Goal: Task Accomplishment & Management: Manage account settings

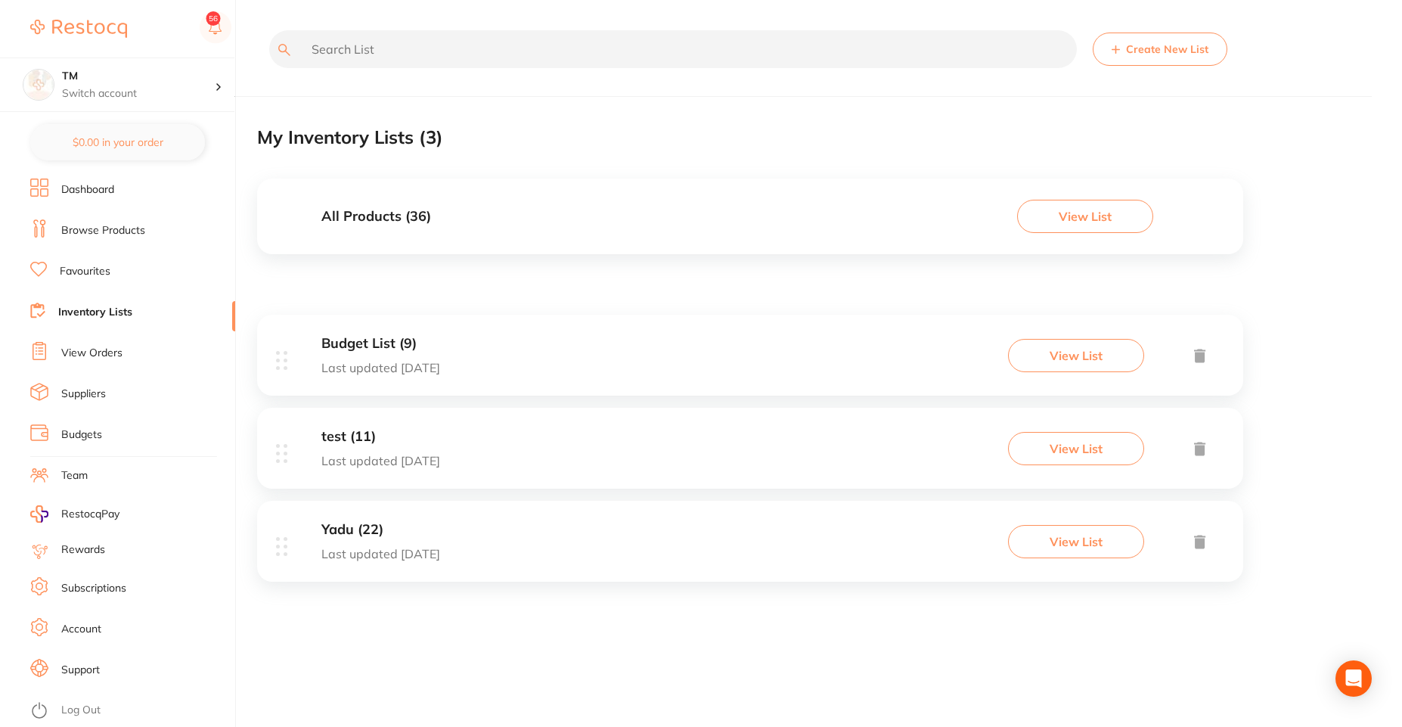
click at [89, 224] on link "Browse Products" at bounding box center [103, 230] width 84 height 15
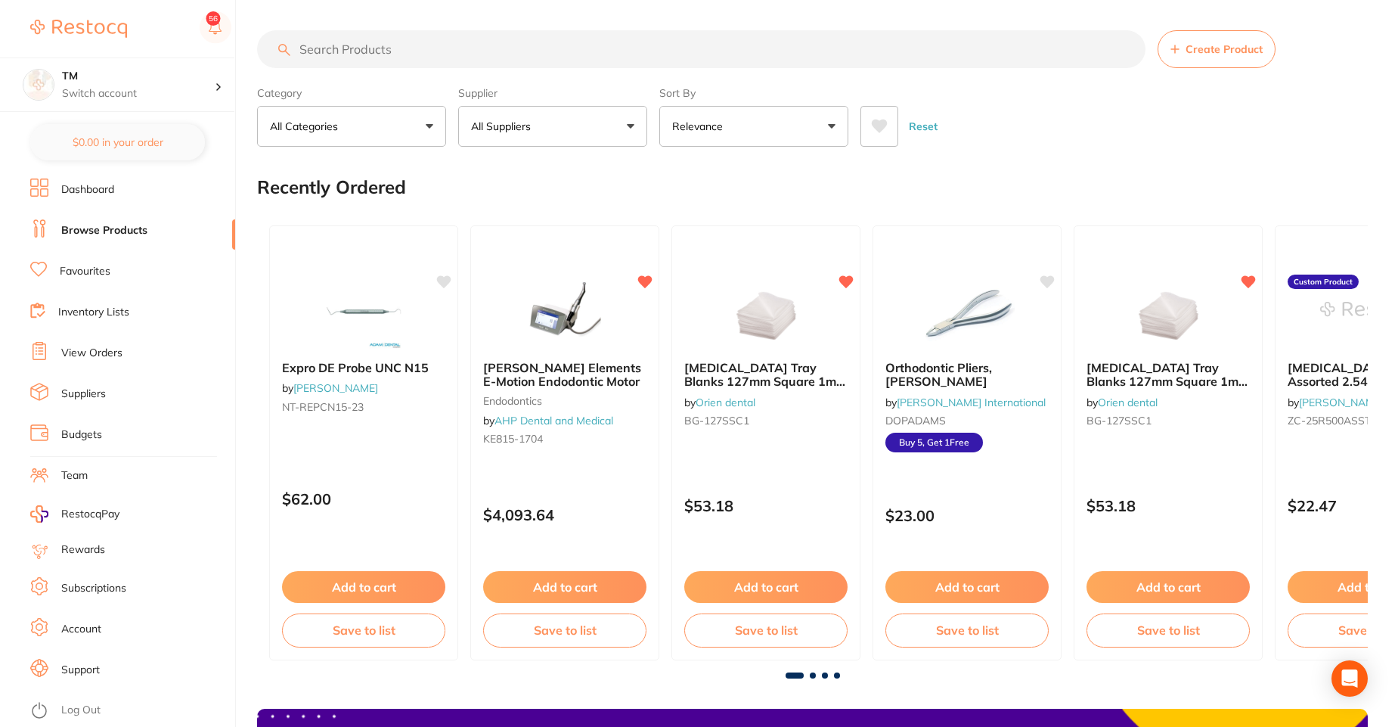
click at [80, 202] on link "Dashboard" at bounding box center [132, 198] width 205 height 41
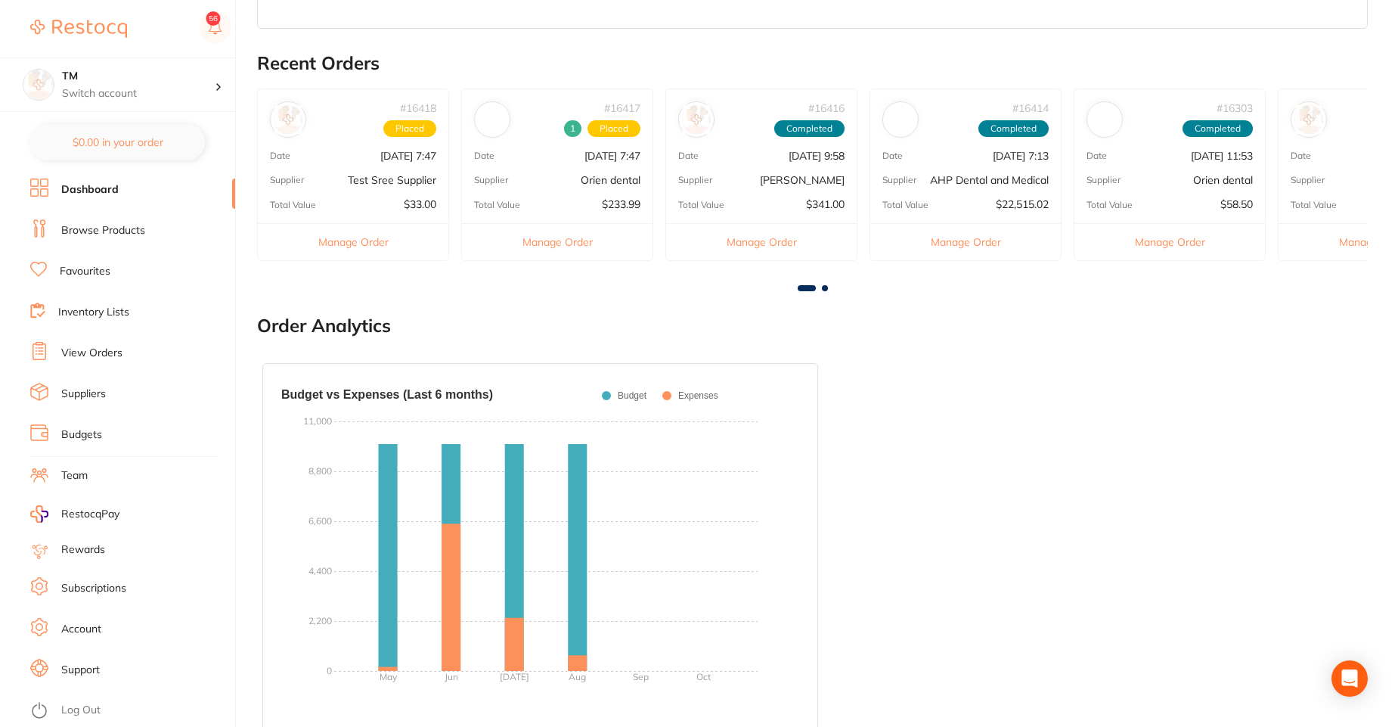
scroll to position [431, 0]
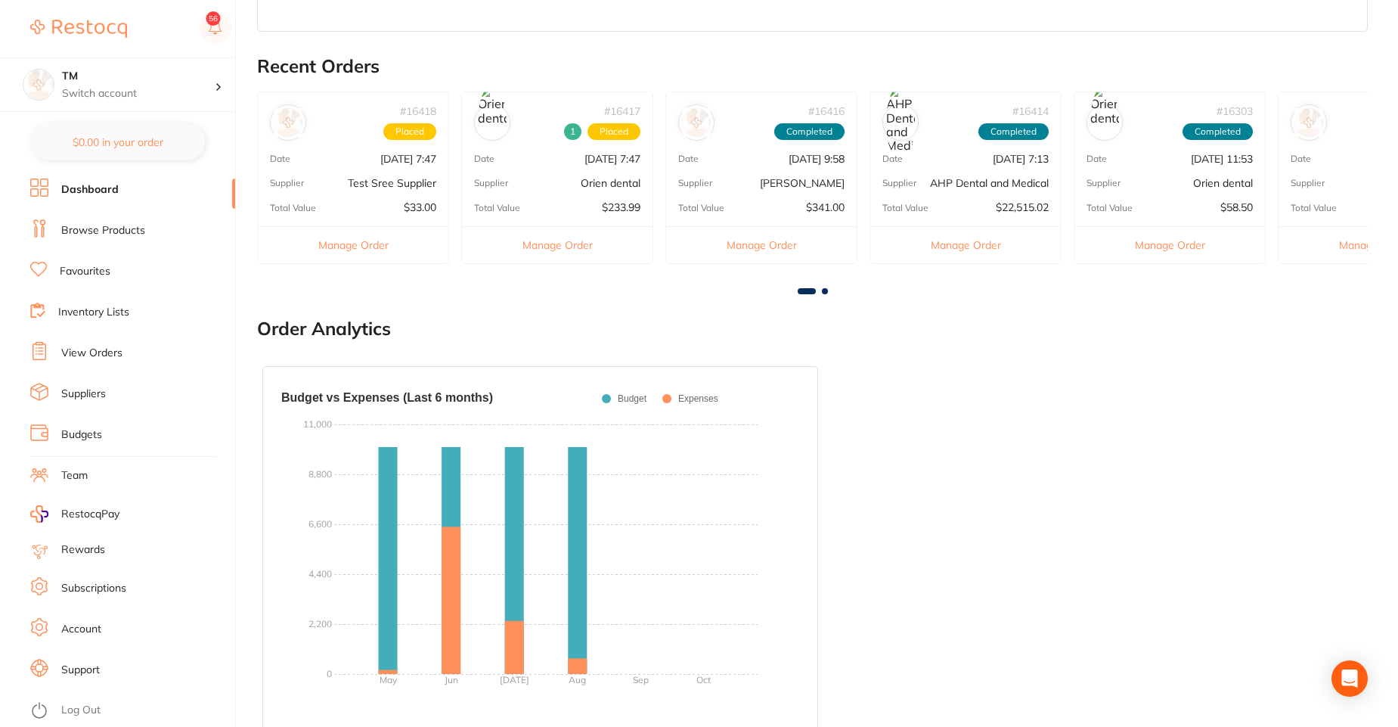
click at [77, 436] on link "Budgets" at bounding box center [81, 434] width 41 height 15
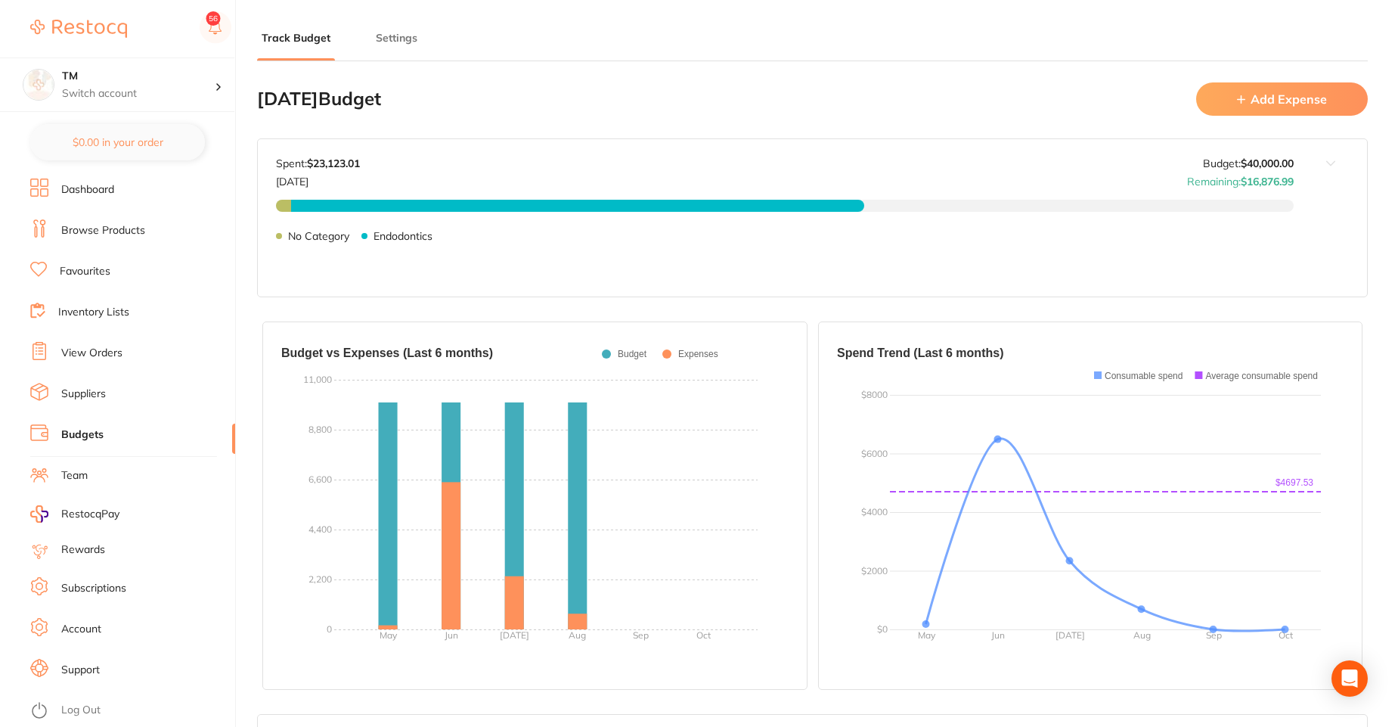
type input "10,000"
type input "40,000"
type input "0.0"
type input "40,000"
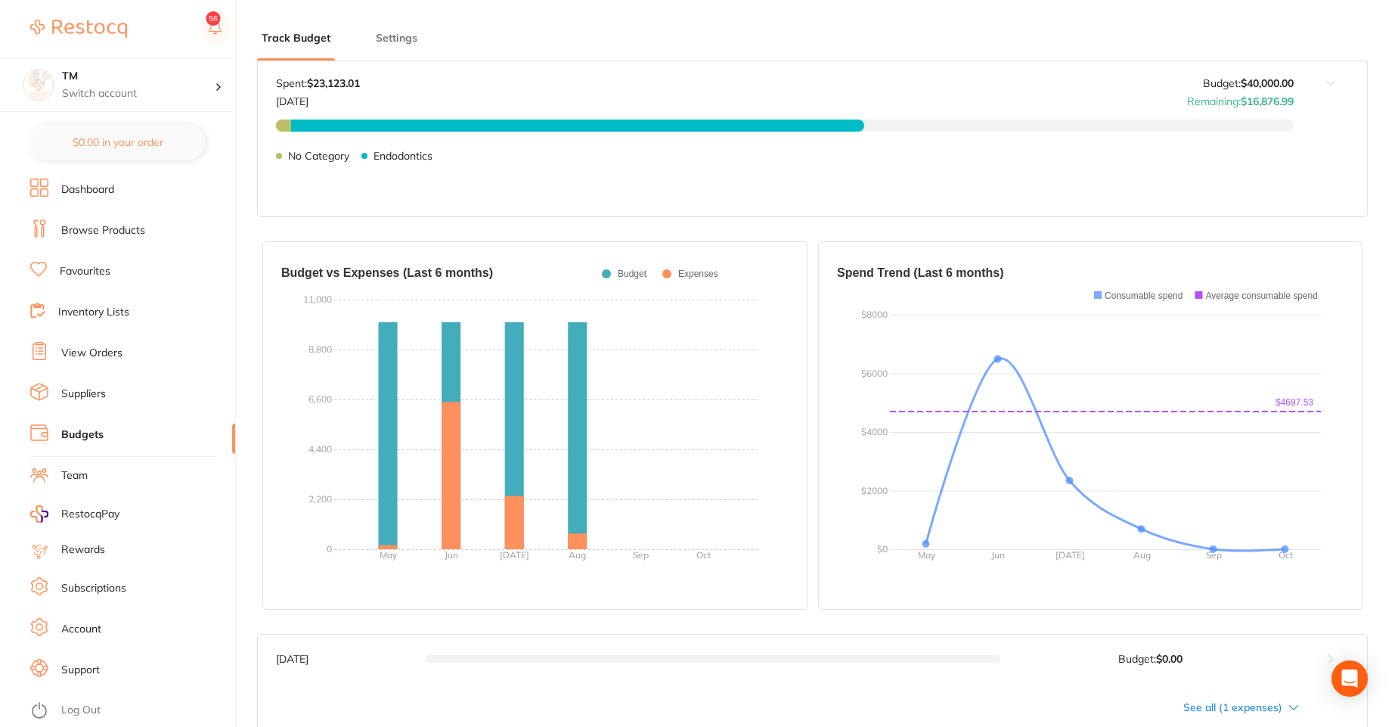
scroll to position [82, 0]
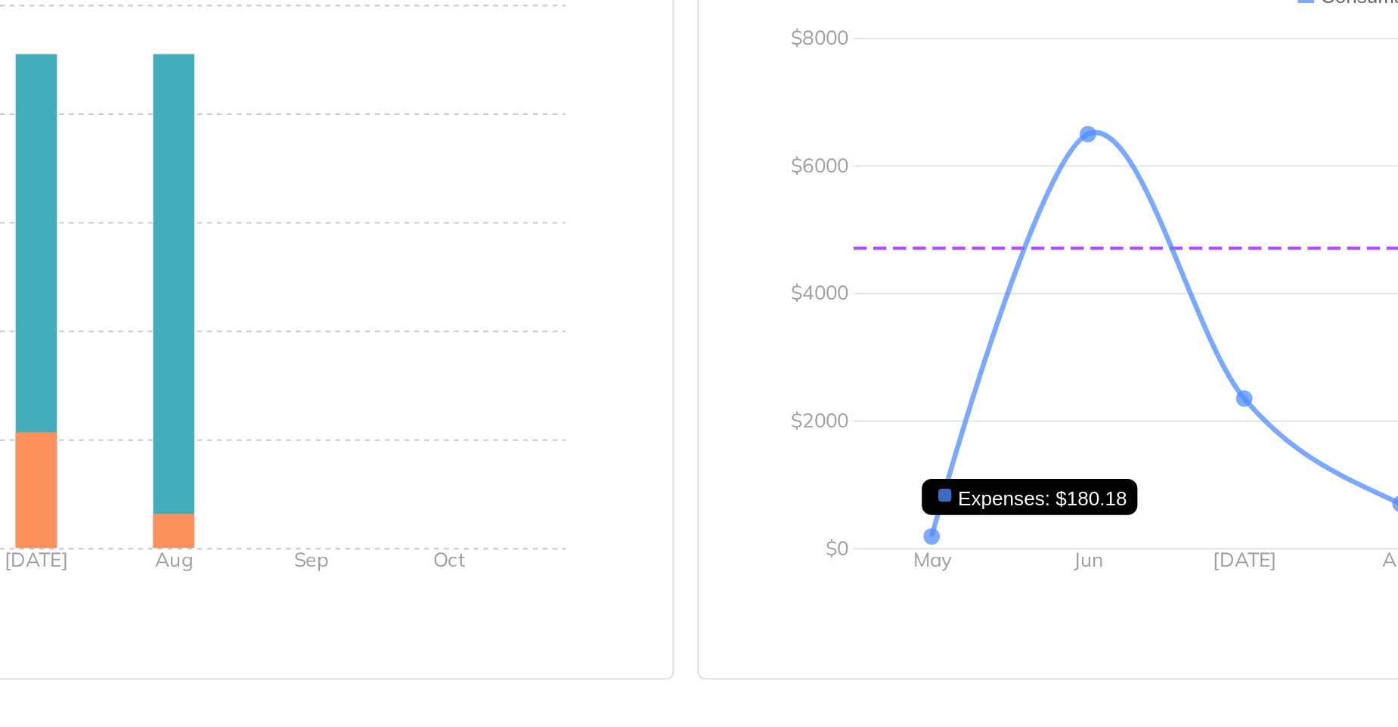
click at [926, 544] on circle at bounding box center [926, 542] width 8 height 8
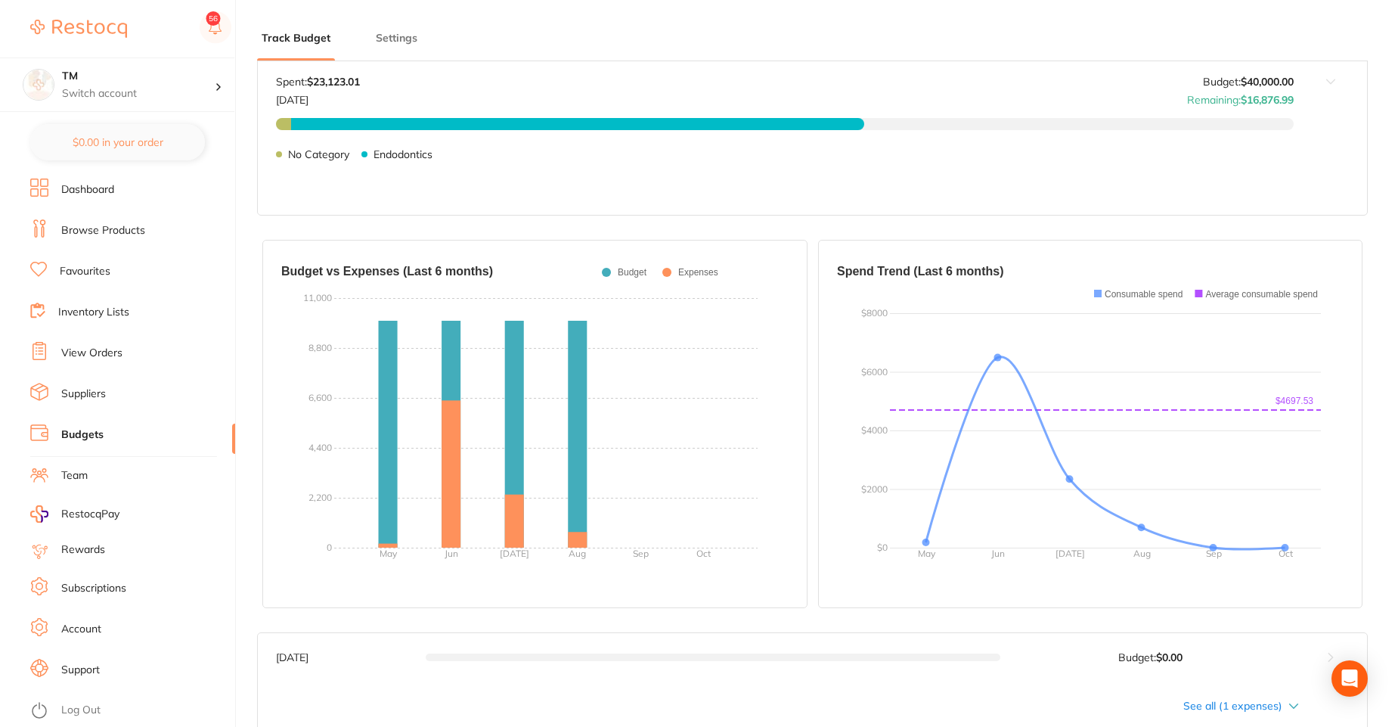
click at [95, 704] on link "Log Out" at bounding box center [80, 710] width 39 height 15
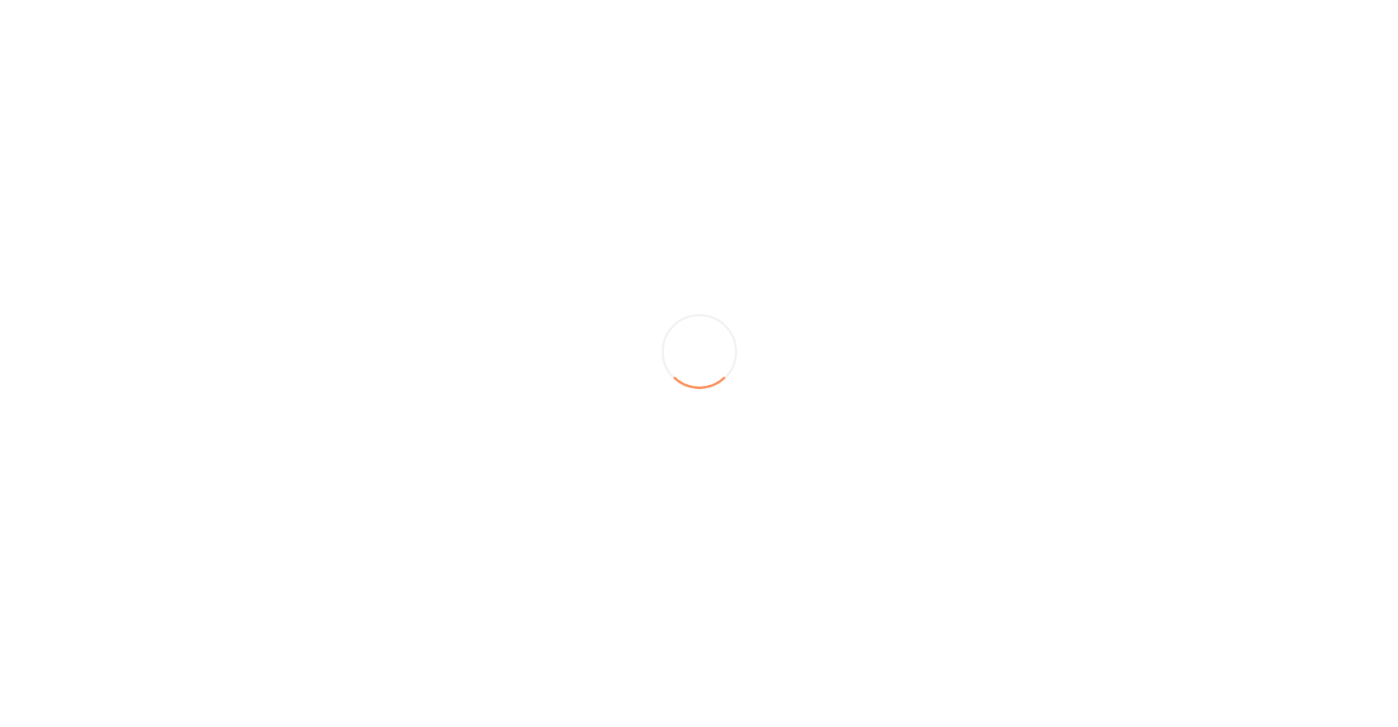
scroll to position [12, 0]
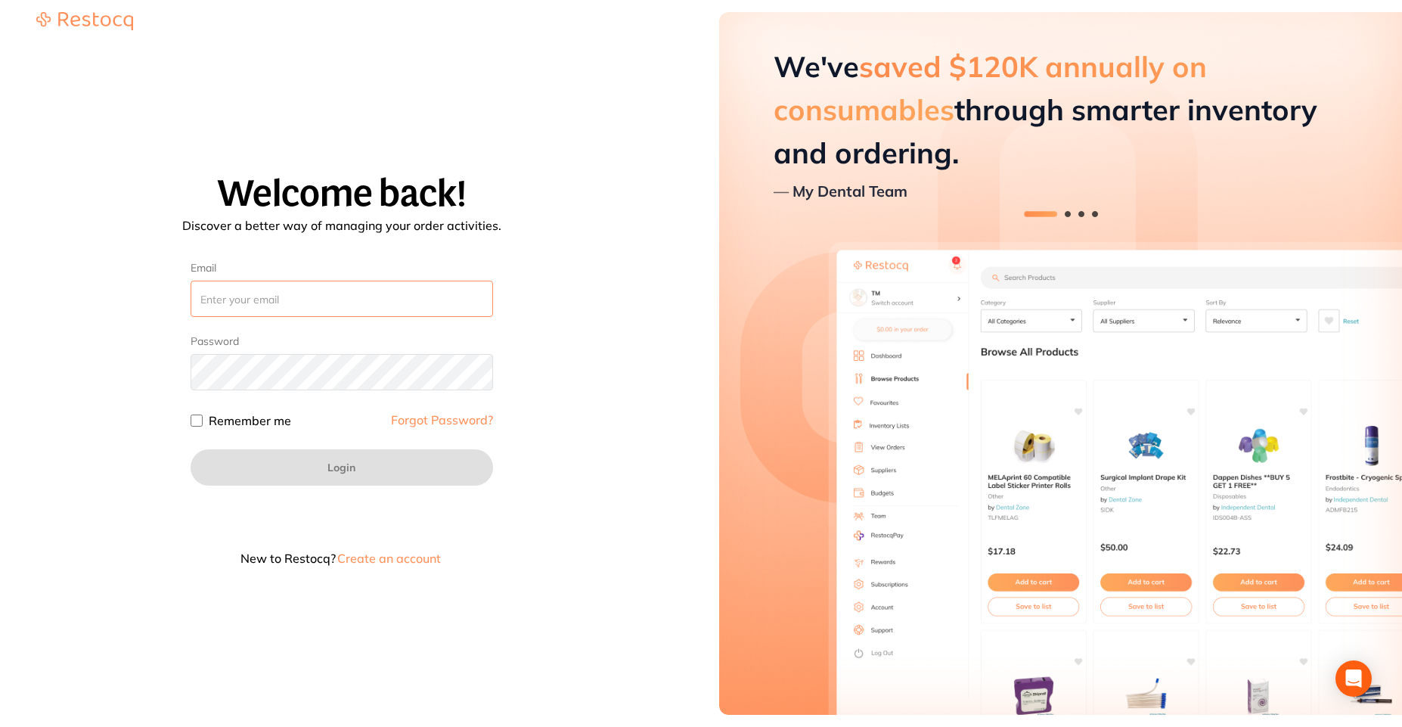
click at [352, 299] on input "Email" at bounding box center [342, 299] width 302 height 36
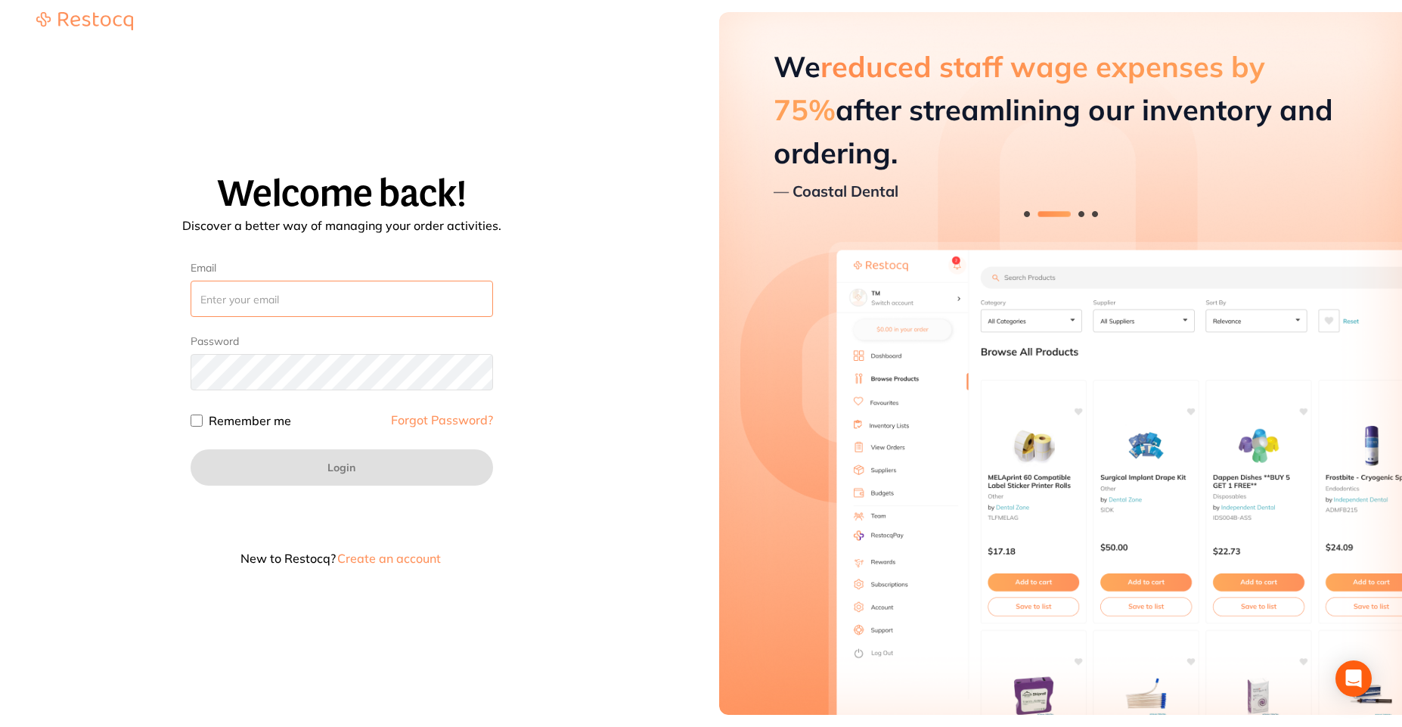
type input "[EMAIL_ADDRESS][DOMAIN_NAME]"
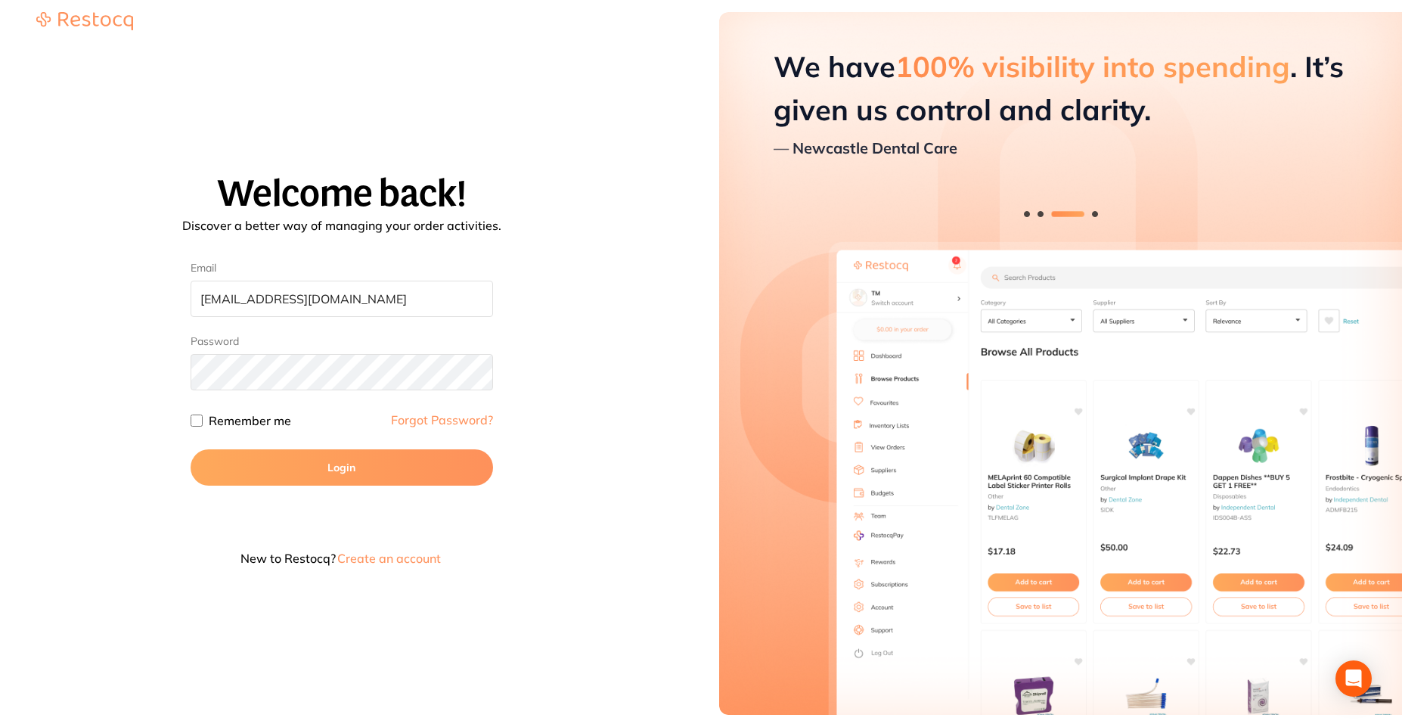
click at [342, 464] on button "Login" at bounding box center [342, 467] width 302 height 36
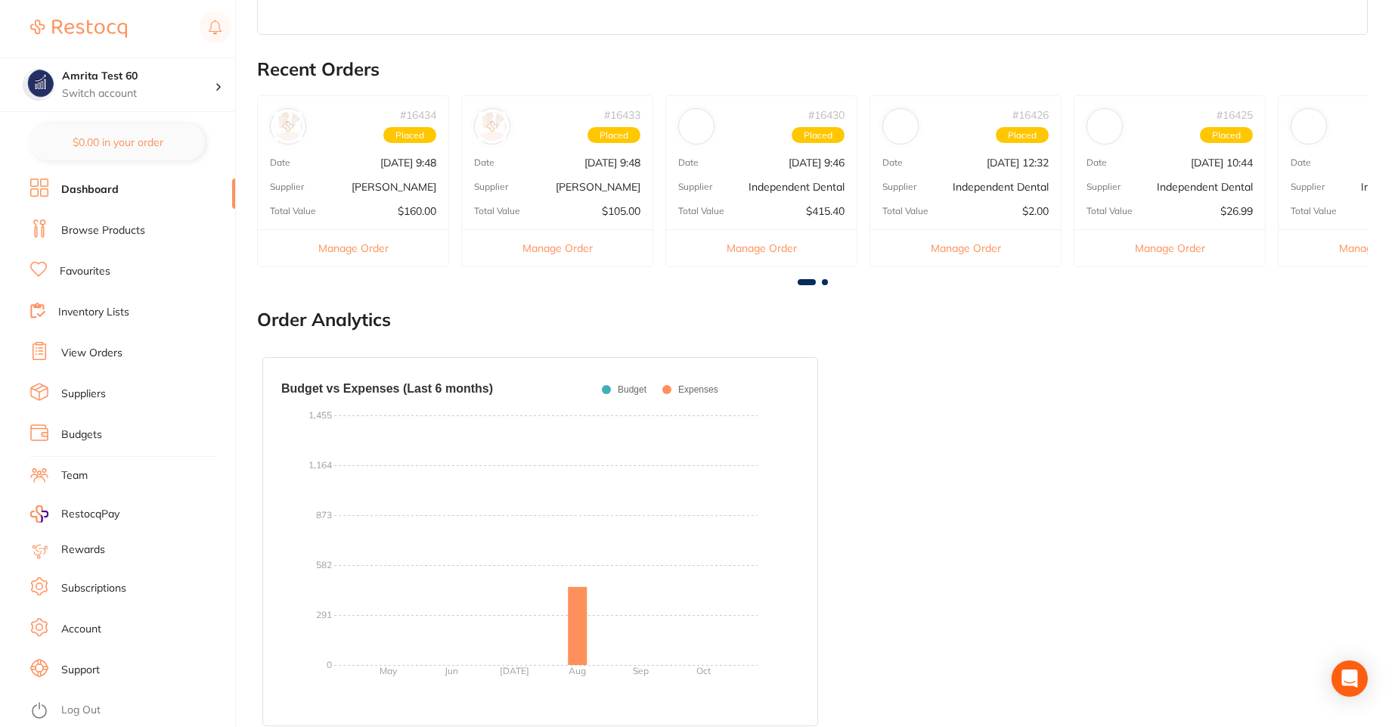
scroll to position [520, 0]
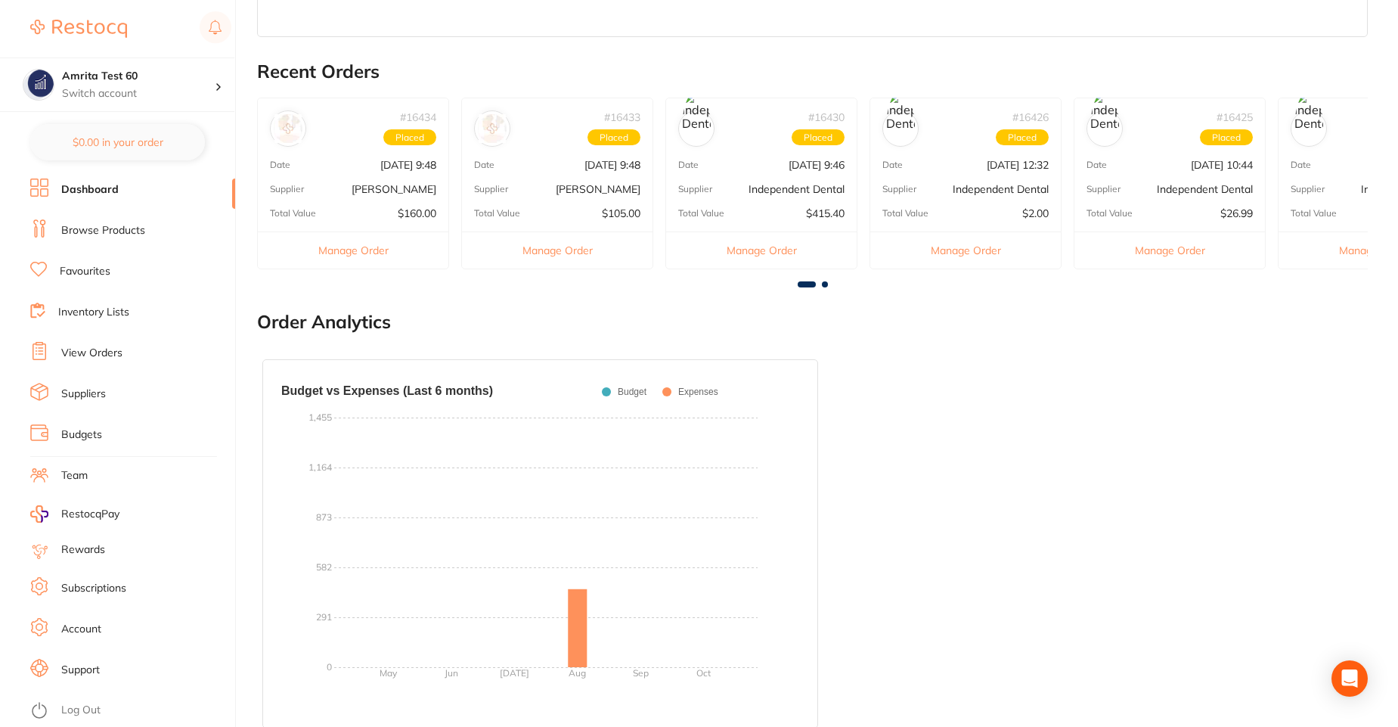
click at [79, 428] on link "Budgets" at bounding box center [81, 434] width 41 height 15
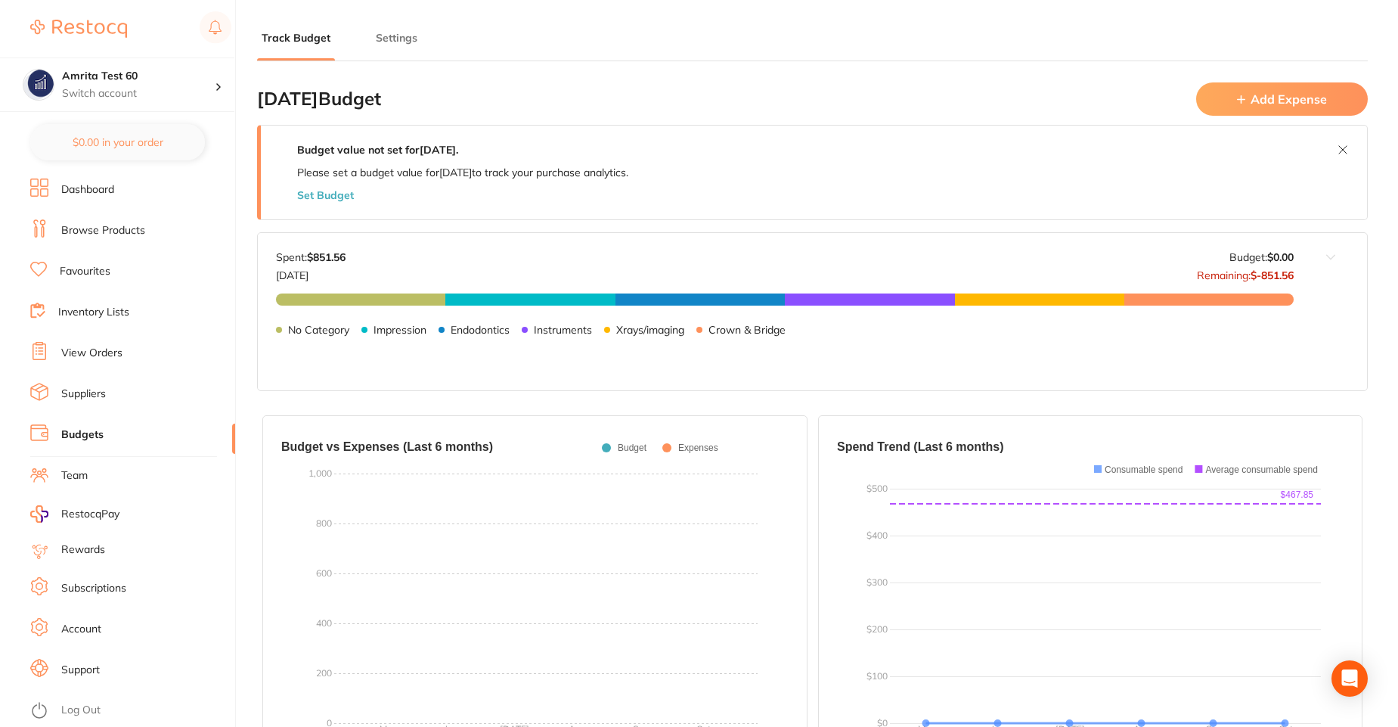
type input "0.0"
click at [1255, 111] on button "Add Expense" at bounding box center [1282, 98] width 172 height 33
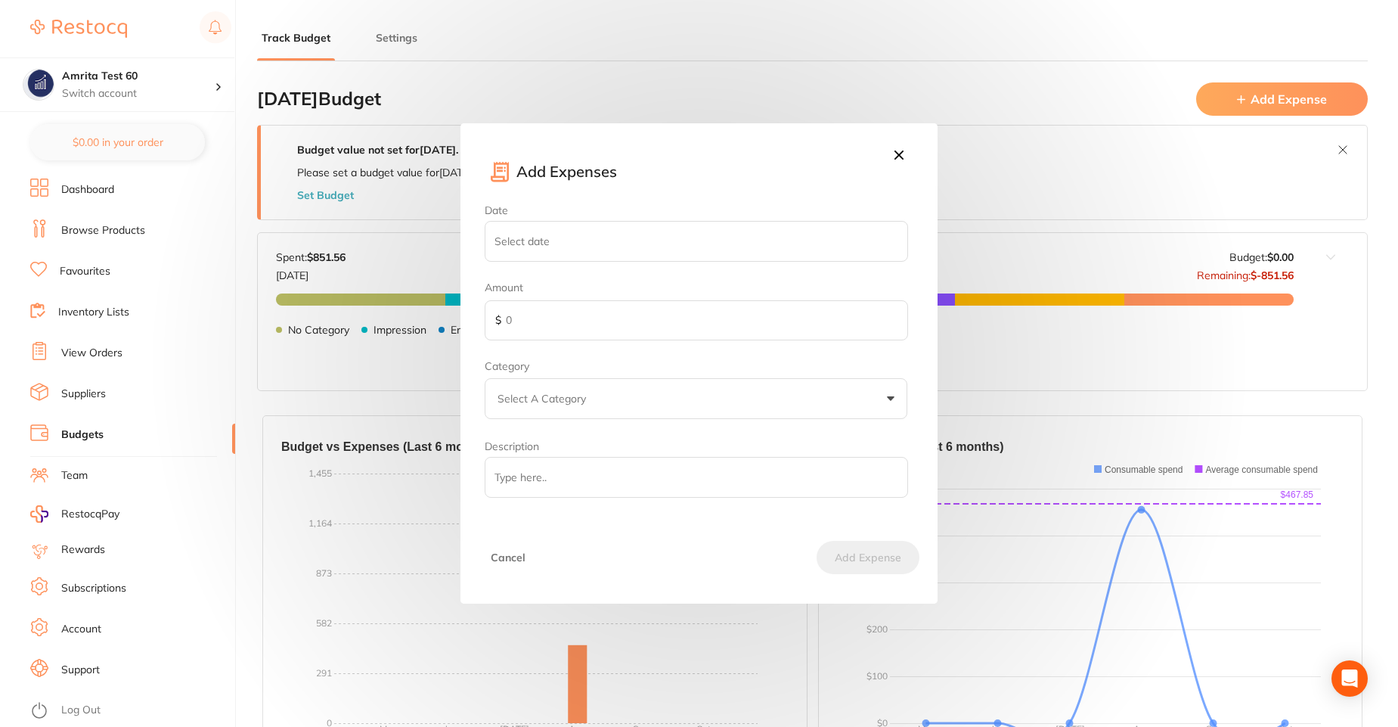
click at [719, 218] on label "Date" at bounding box center [699, 232] width 428 height 57
click at [719, 221] on input "Date" at bounding box center [696, 241] width 423 height 41
select select "9"
type input "[DATE]"
click at [786, 231] on input "[DATE]" at bounding box center [696, 241] width 423 height 41
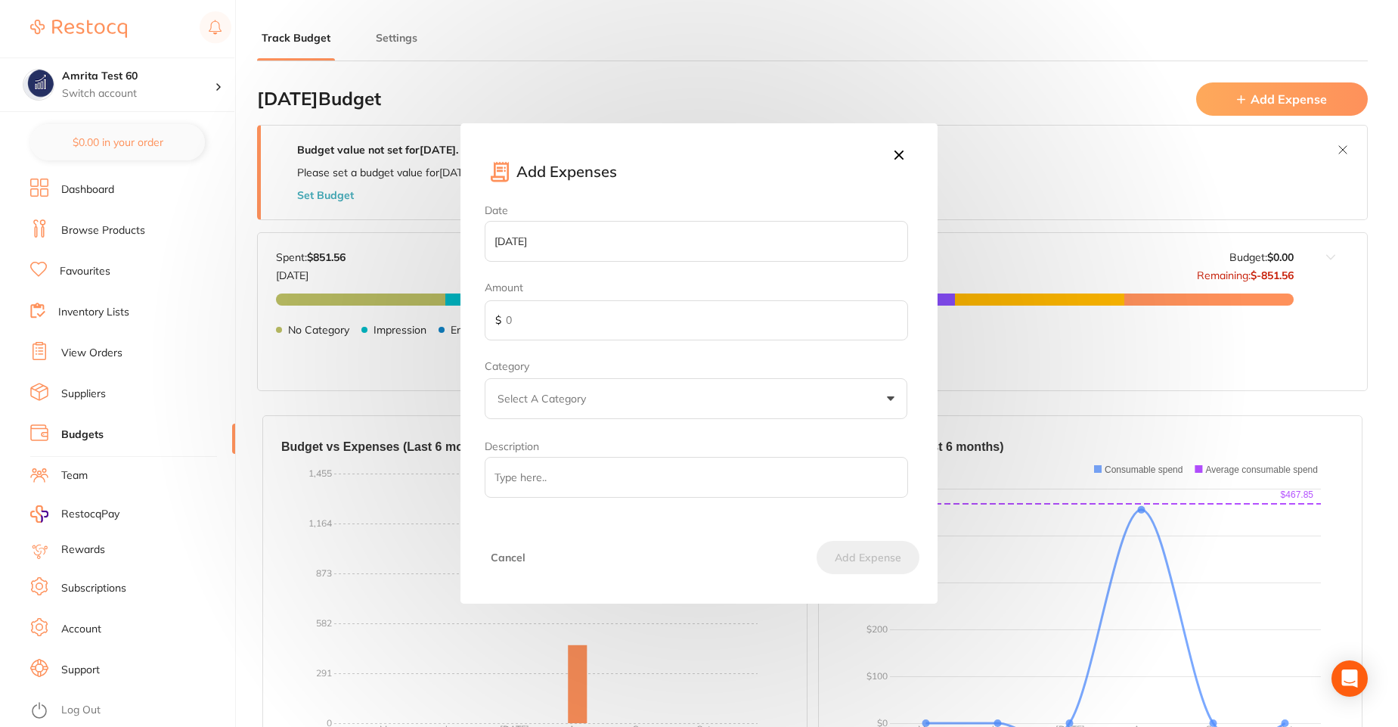
select select "9"
click at [670, 307] on select "2025" at bounding box center [653, 306] width 51 height 26
click at [580, 312] on select "January February March April May June July August September October November De…" at bounding box center [582, 306] width 76 height 26
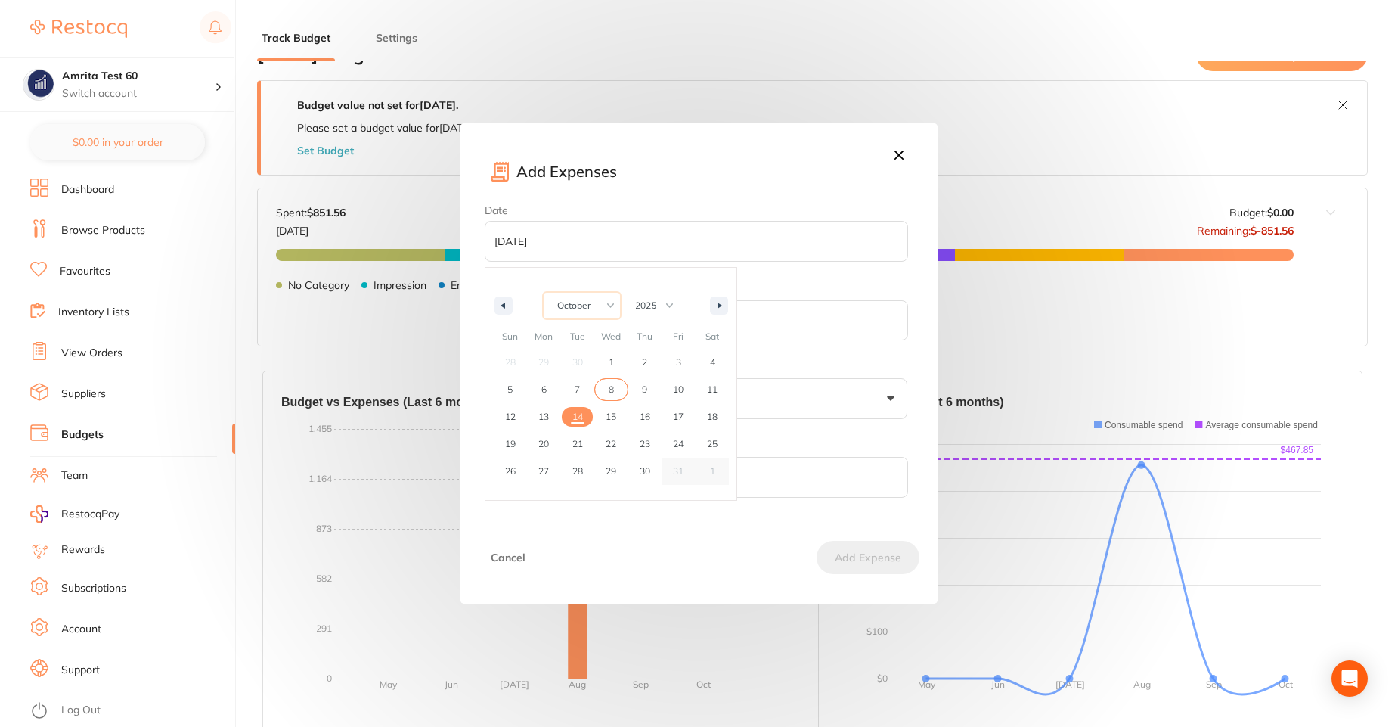
scroll to position [321, 0]
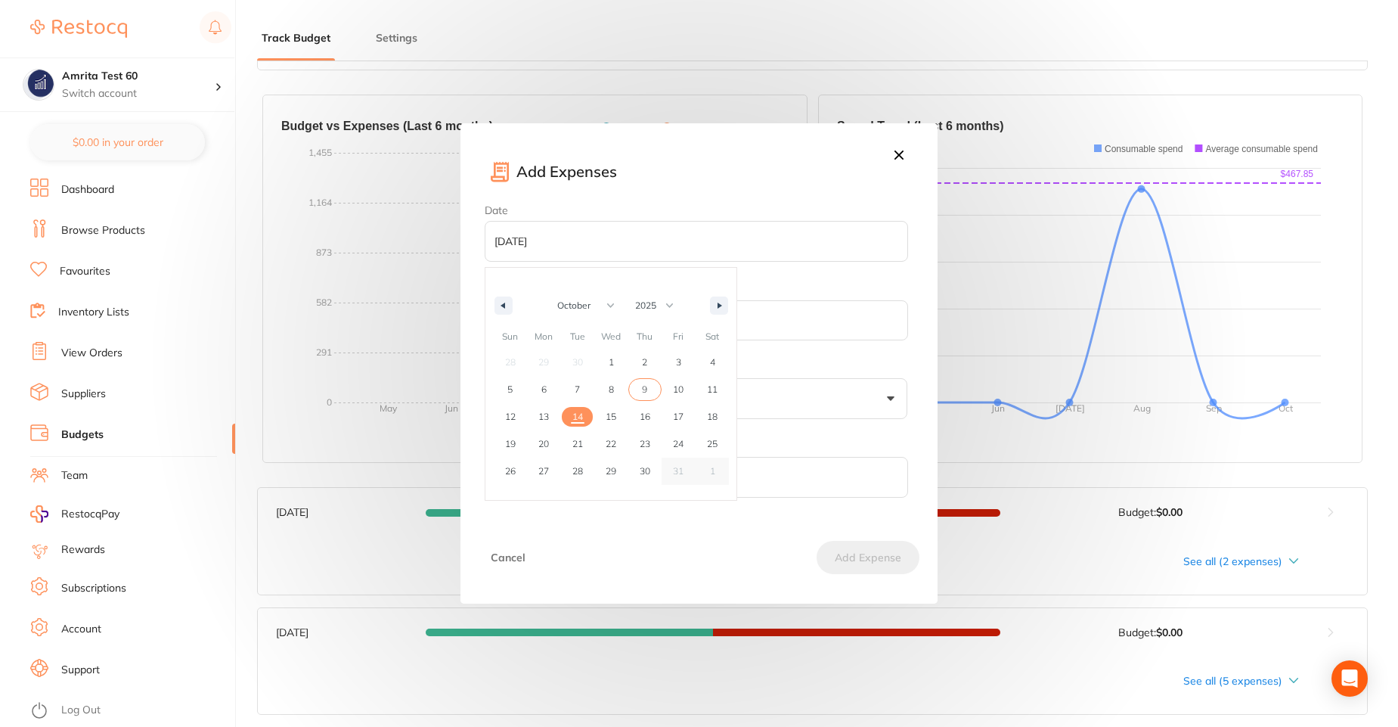
click at [898, 154] on icon at bounding box center [899, 154] width 9 height 9
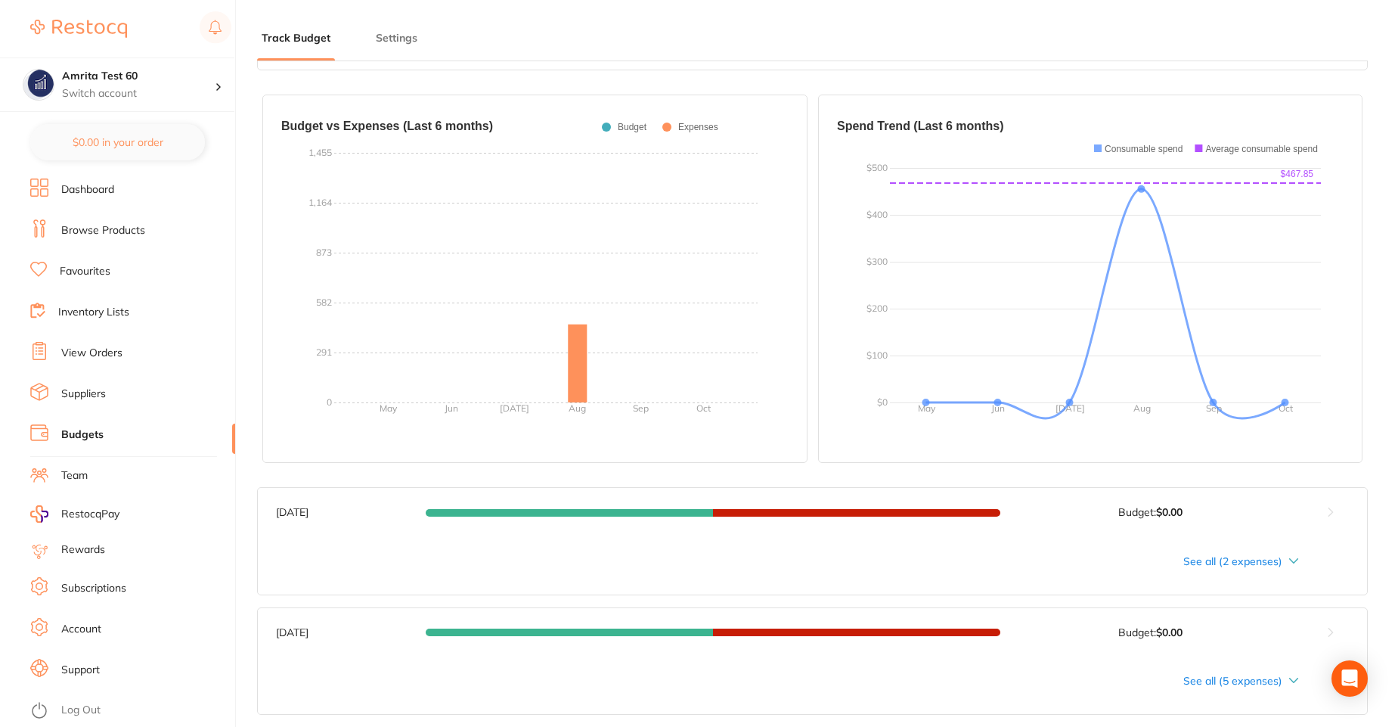
click at [1246, 556] on div "See all (2 expenses)" at bounding box center [787, 561] width 1023 height 12
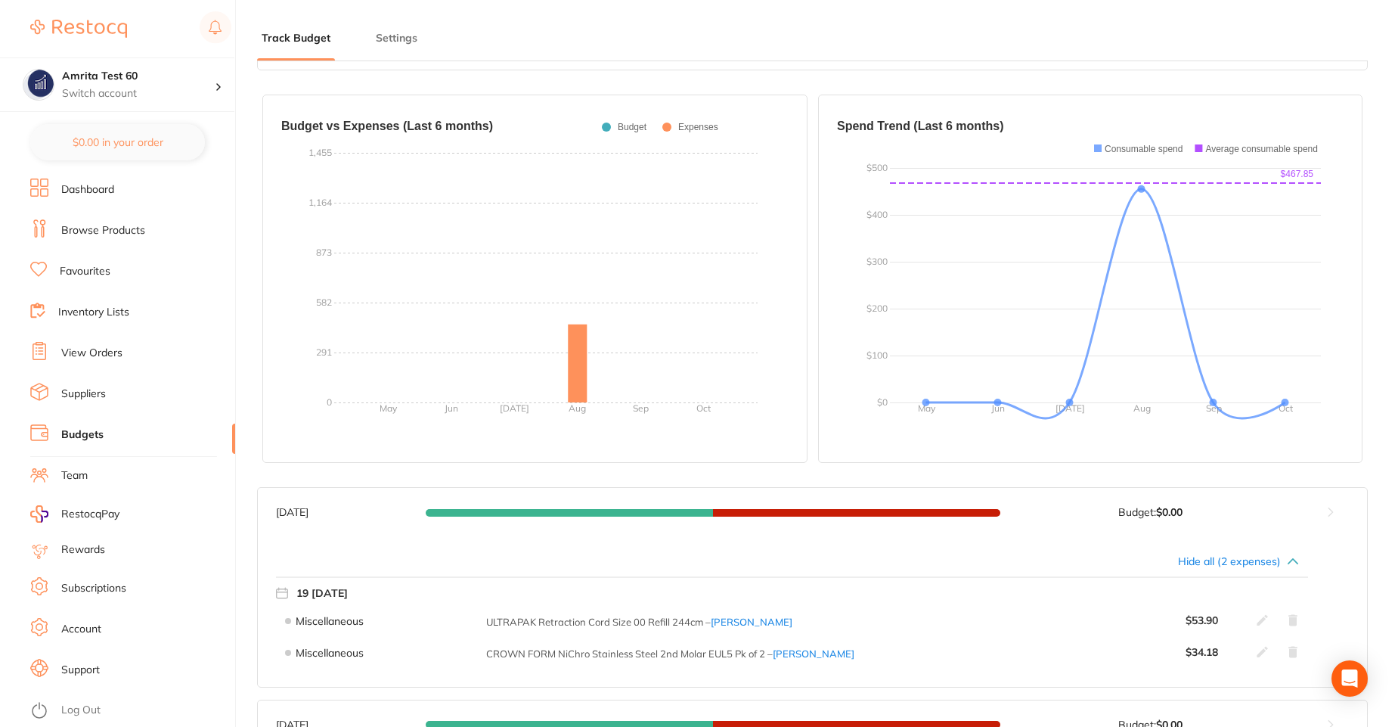
scroll to position [413, 0]
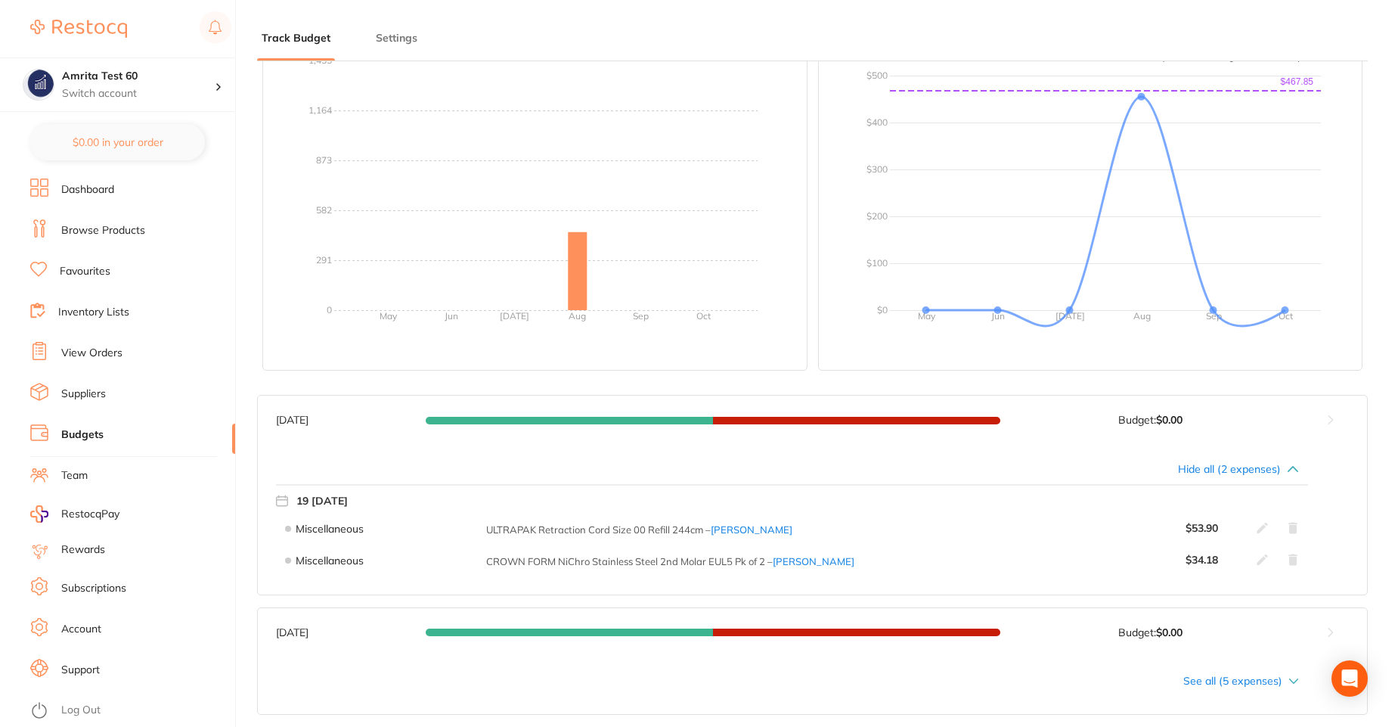
click at [1260, 532] on icon at bounding box center [1262, 527] width 11 height 11
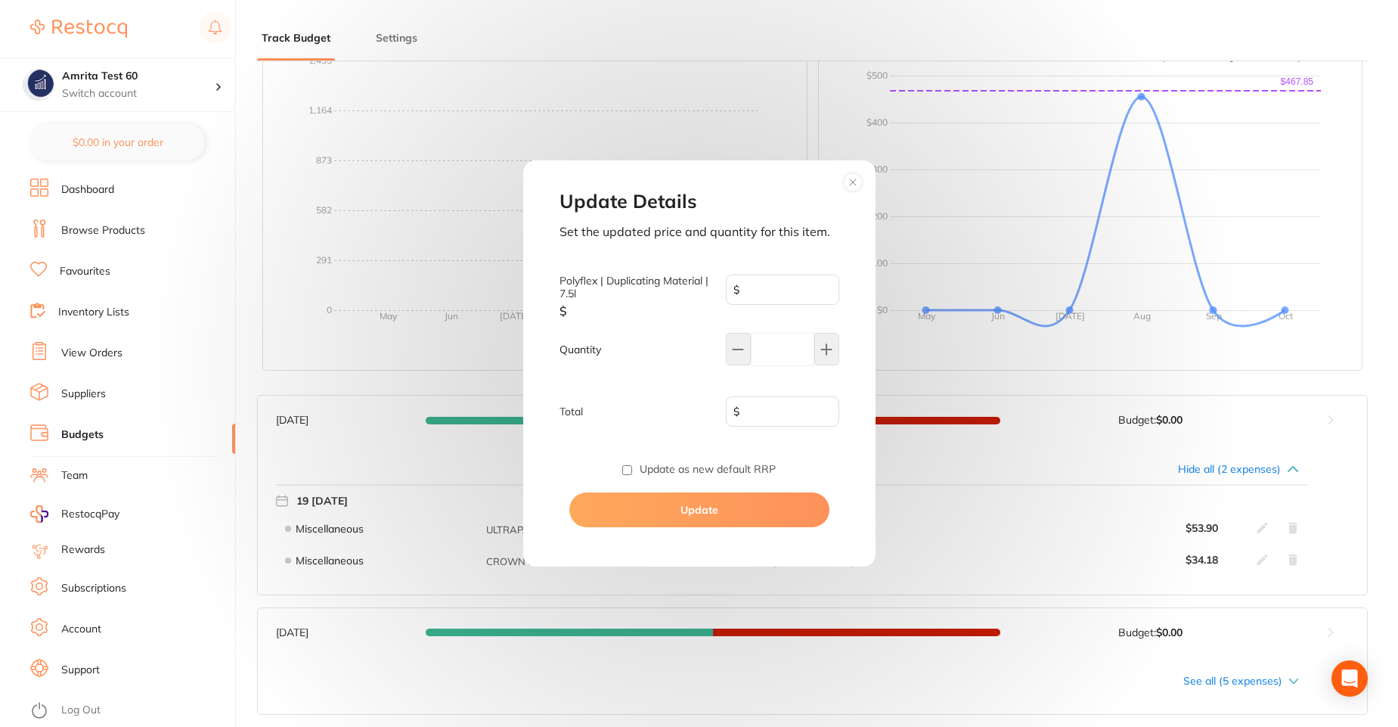
type input "26.95"
type input "2"
type input "53.90"
click at [851, 175] on circle at bounding box center [852, 182] width 17 height 17
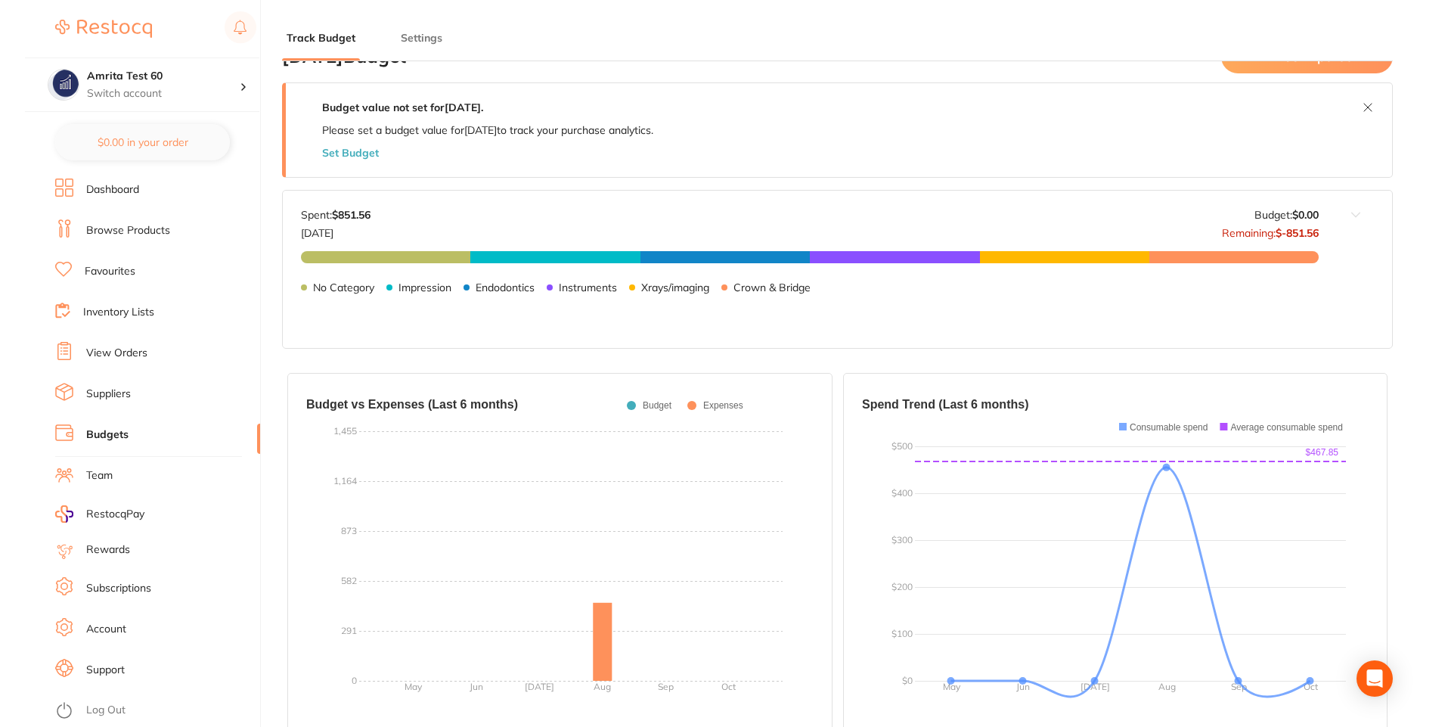
scroll to position [0, 0]
